Goal: Task Accomplishment & Management: Manage account settings

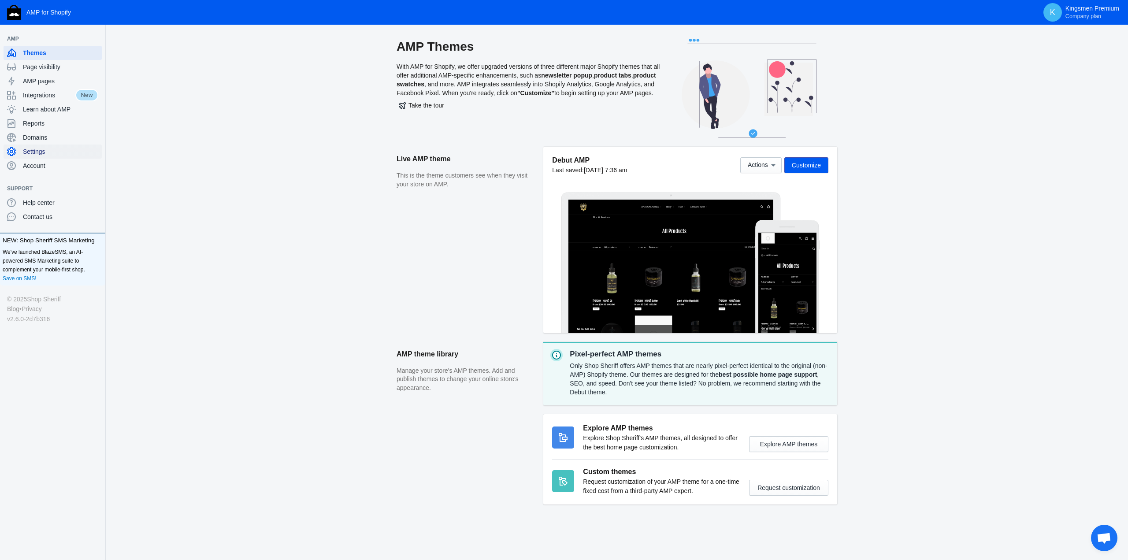
click at [53, 148] on span "Settings" at bounding box center [60, 151] width 75 height 9
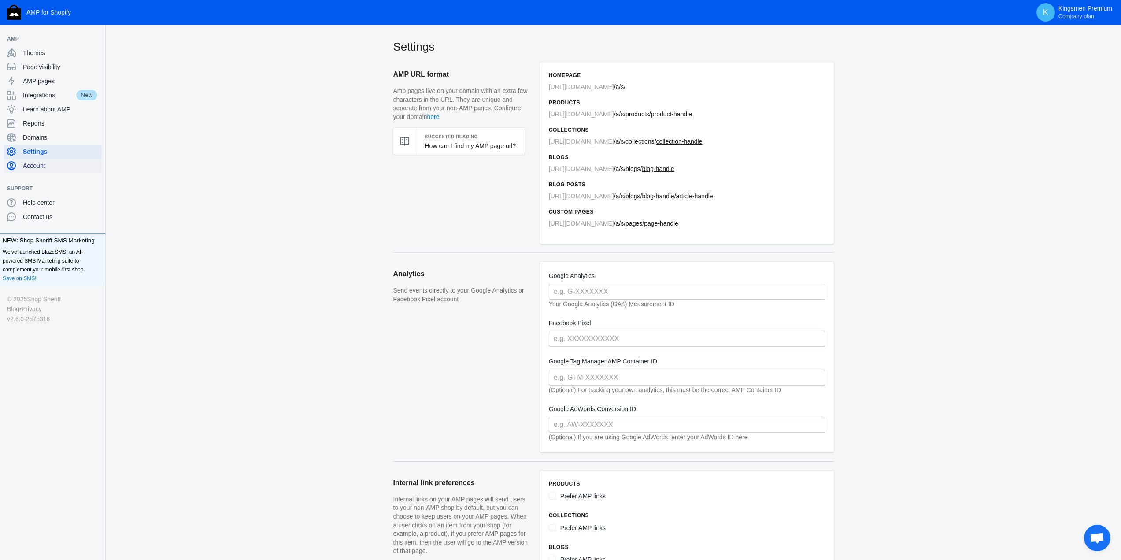
click at [36, 168] on span "Account" at bounding box center [60, 165] width 75 height 9
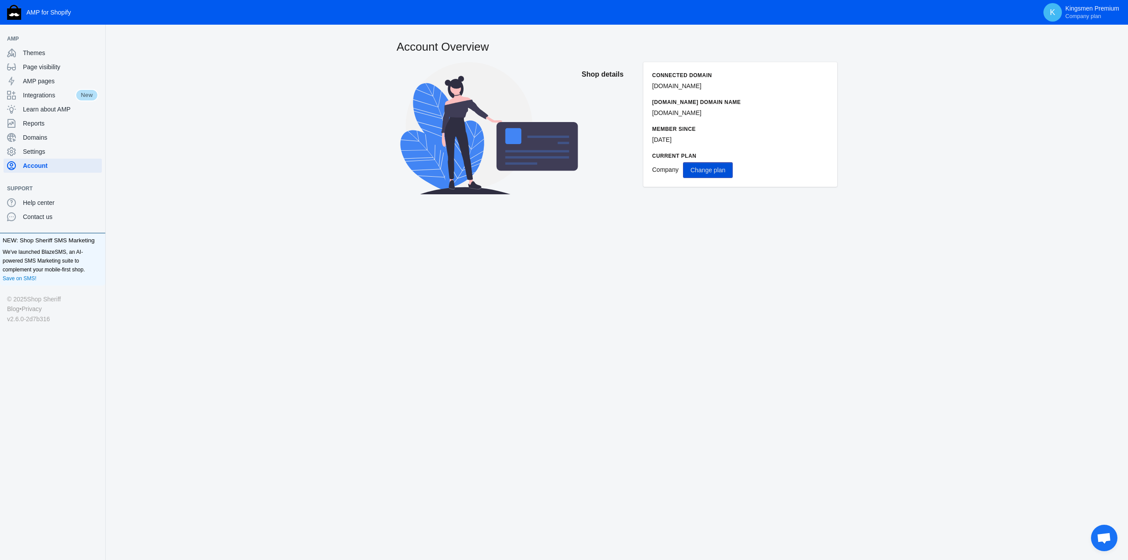
click at [707, 168] on span "Change plan" at bounding box center [707, 169] width 35 height 7
